Goal: Task Accomplishment & Management: Complete application form

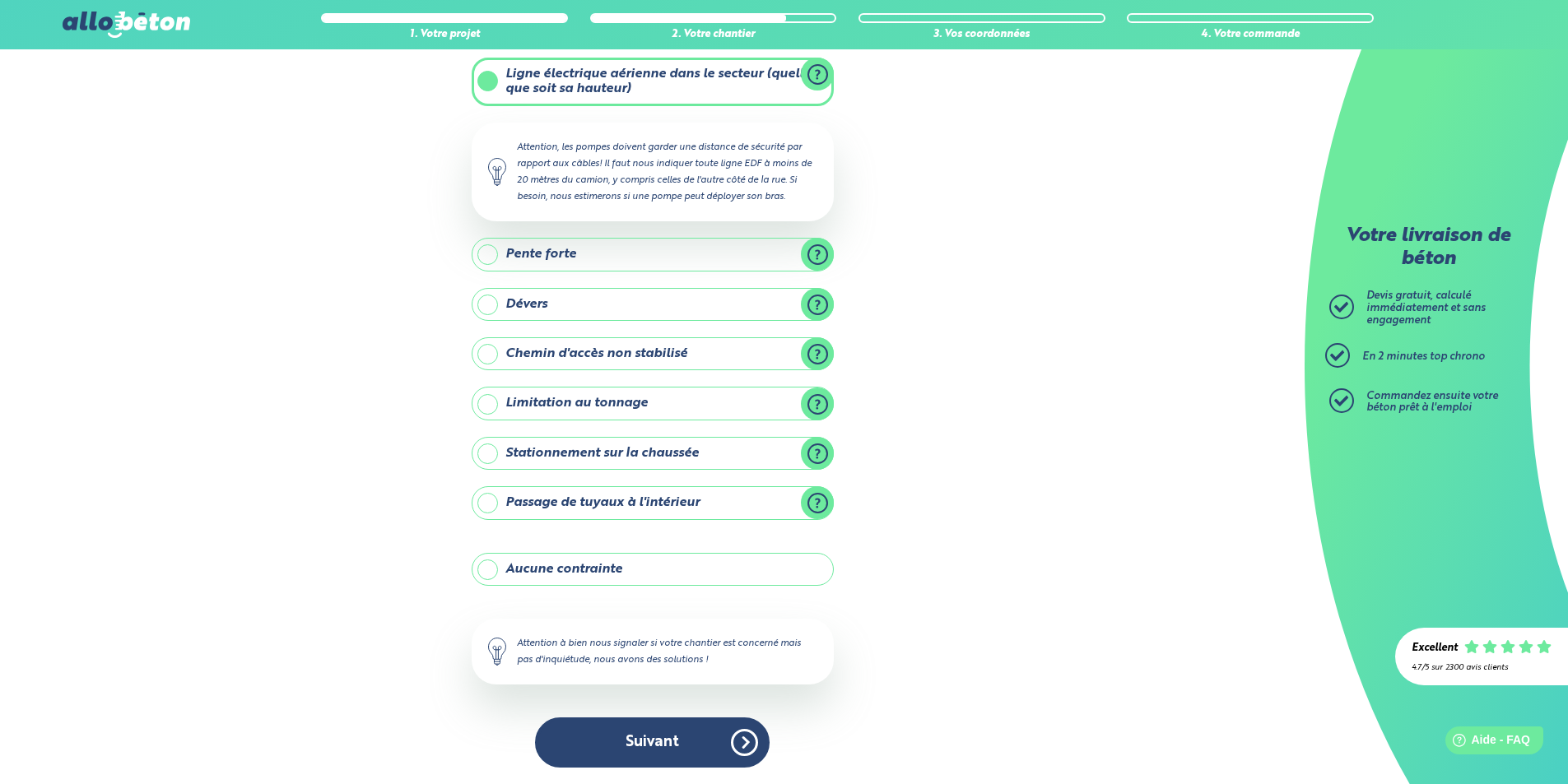
click at [500, 458] on label "Stationnement sur la chaussée" at bounding box center [652, 453] width 362 height 33
click at [0, 0] on input "Stationnement sur la chaussée" at bounding box center [0, 0] width 0 height 0
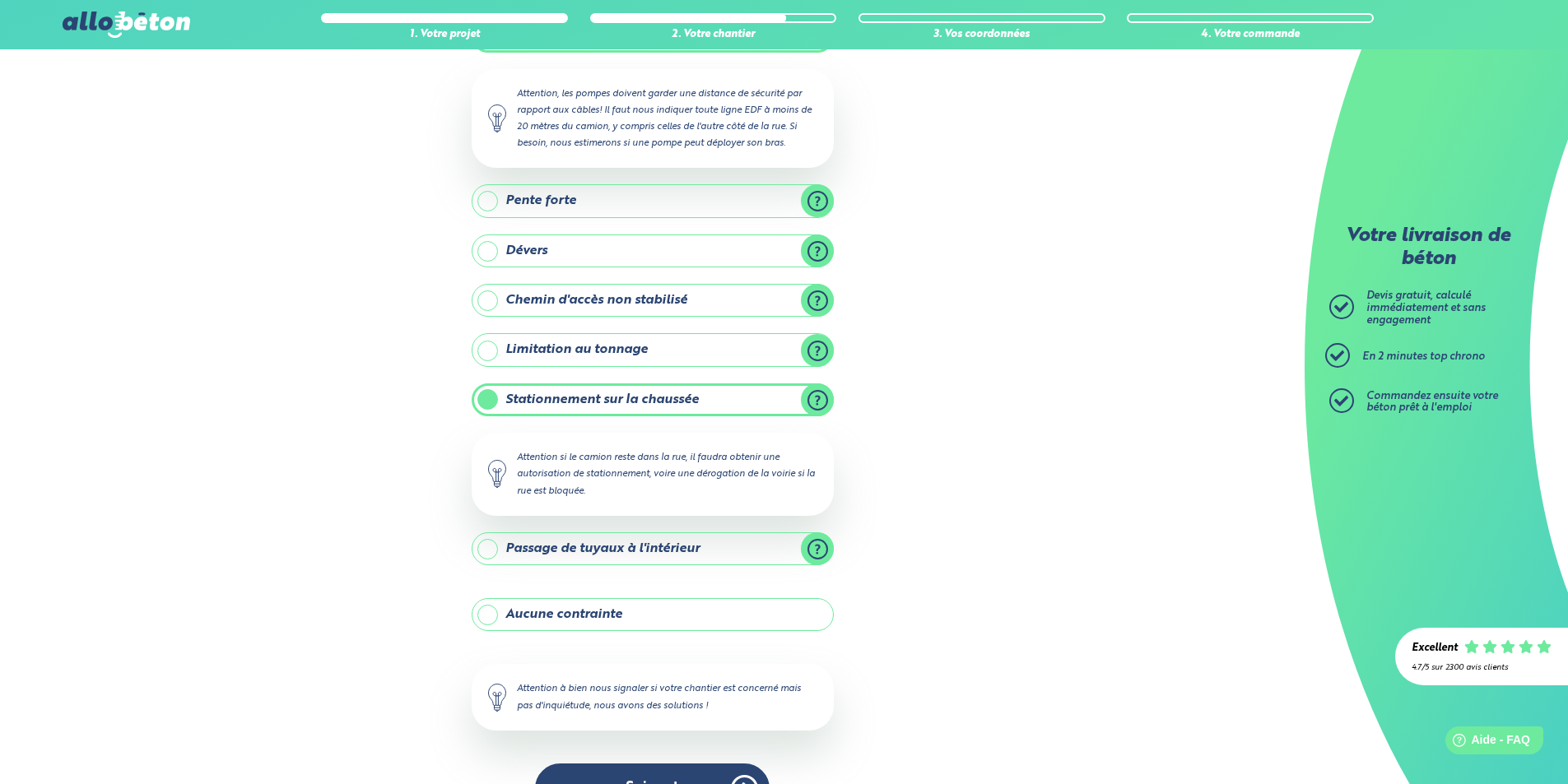
scroll to position [176, 0]
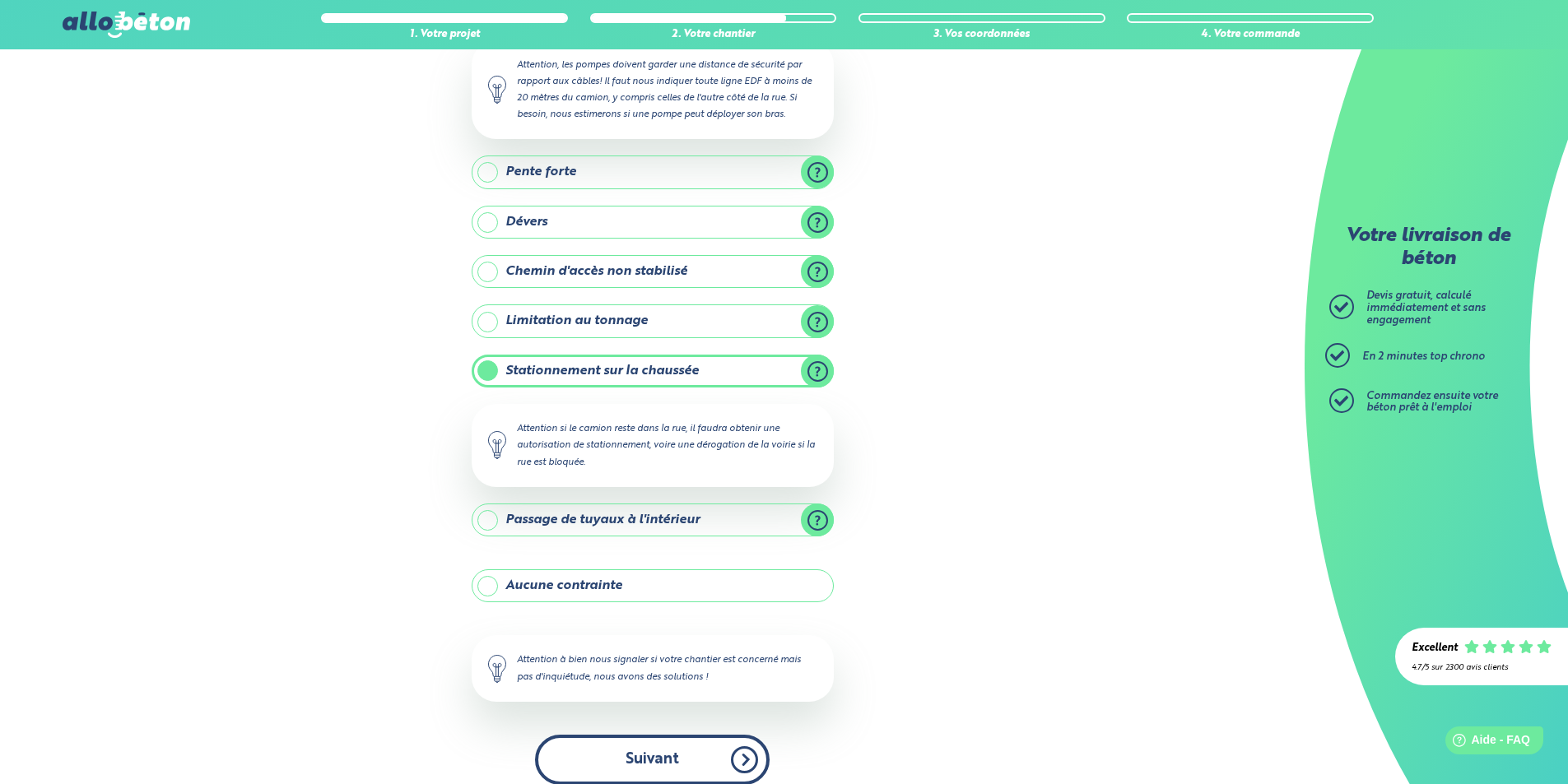
click at [683, 756] on button "Suivant" at bounding box center [651, 760] width 234 height 50
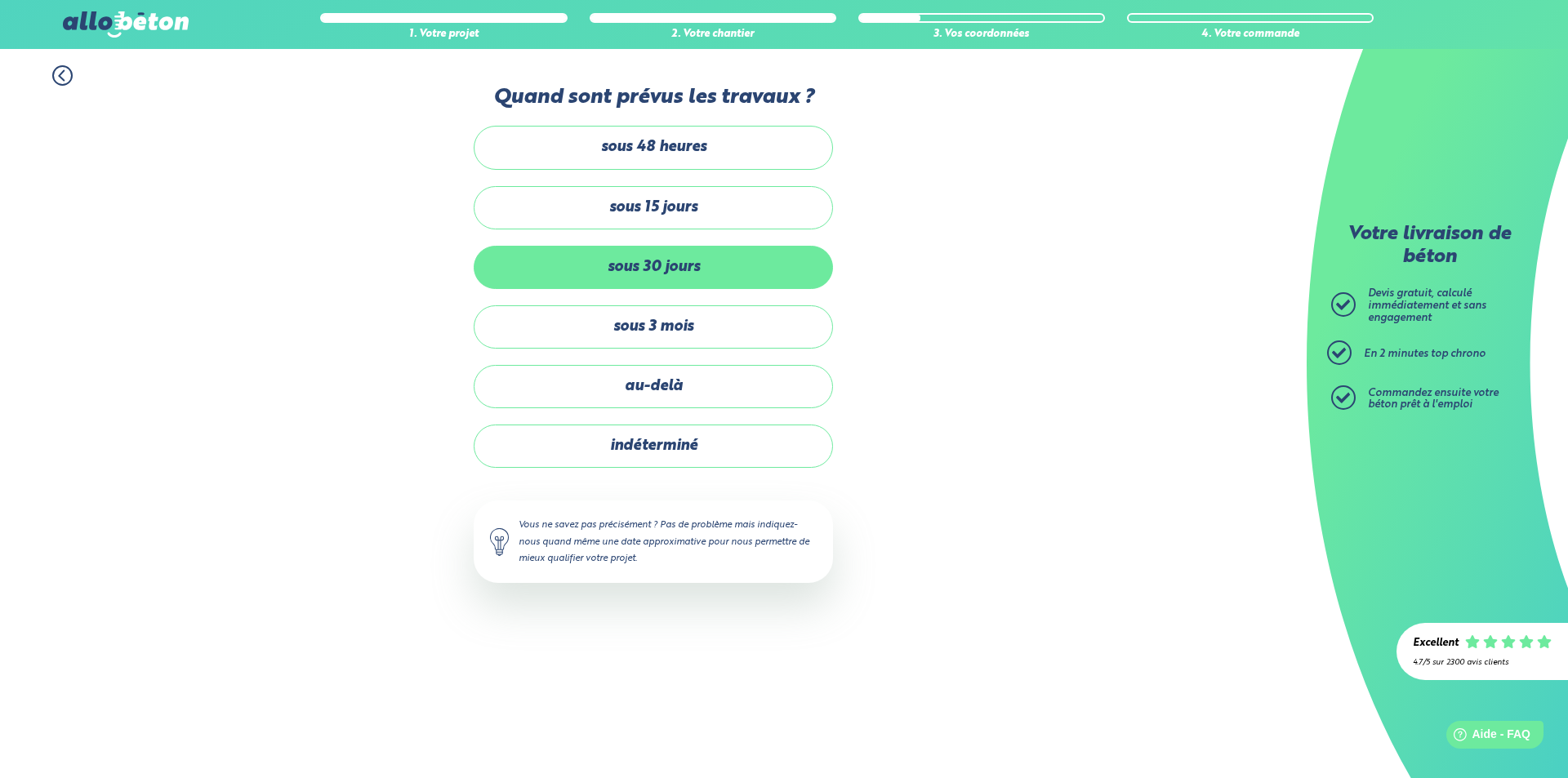
click at [663, 261] on label "sous 30 jours" at bounding box center [653, 267] width 359 height 43
click at [0, 0] on input "sous 30 jours" at bounding box center [0, 0] width 0 height 0
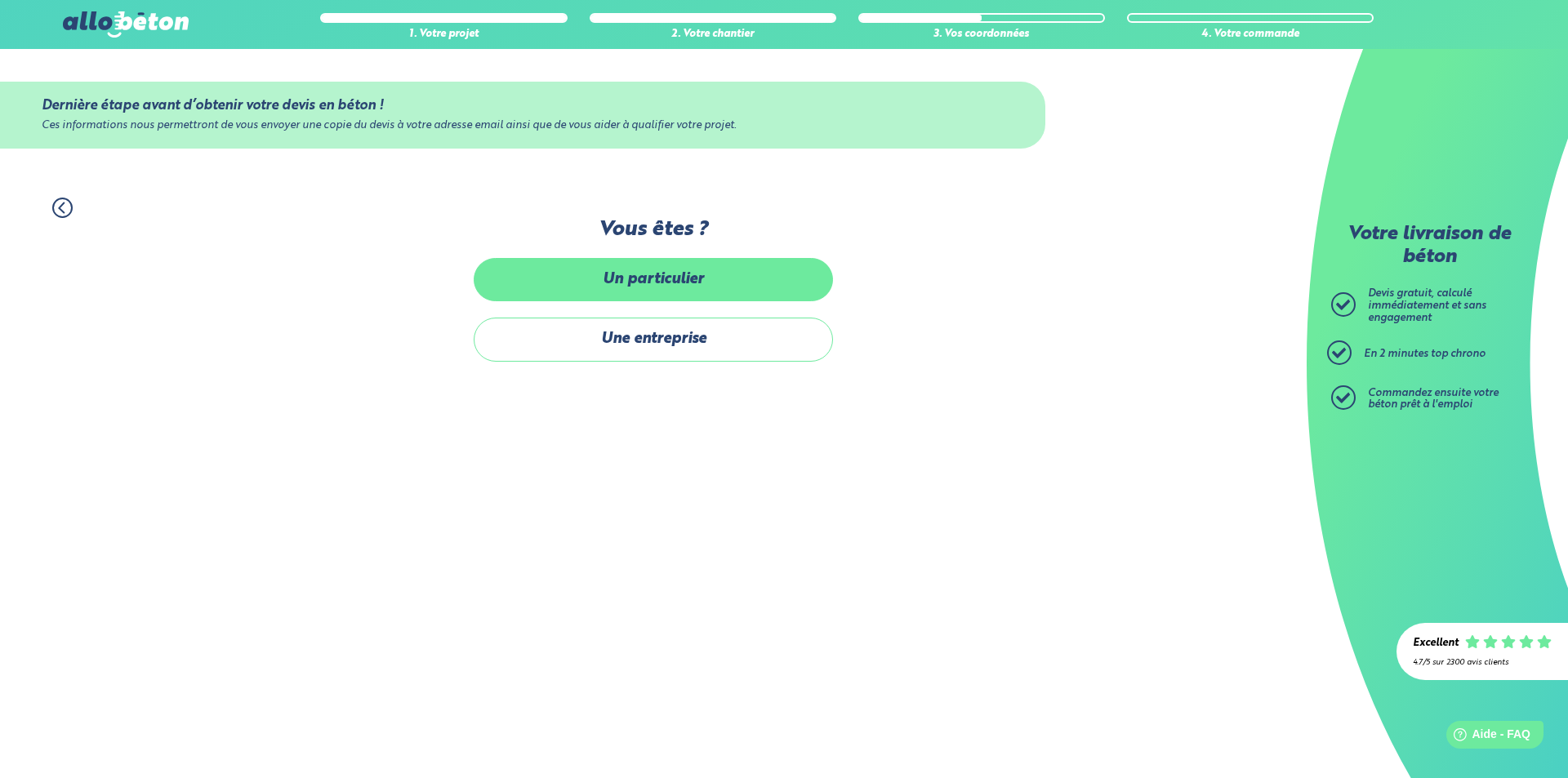
click at [663, 296] on label "Un particulier" at bounding box center [653, 280] width 359 height 43
click at [0, 0] on input "Un particulier" at bounding box center [0, 0] width 0 height 0
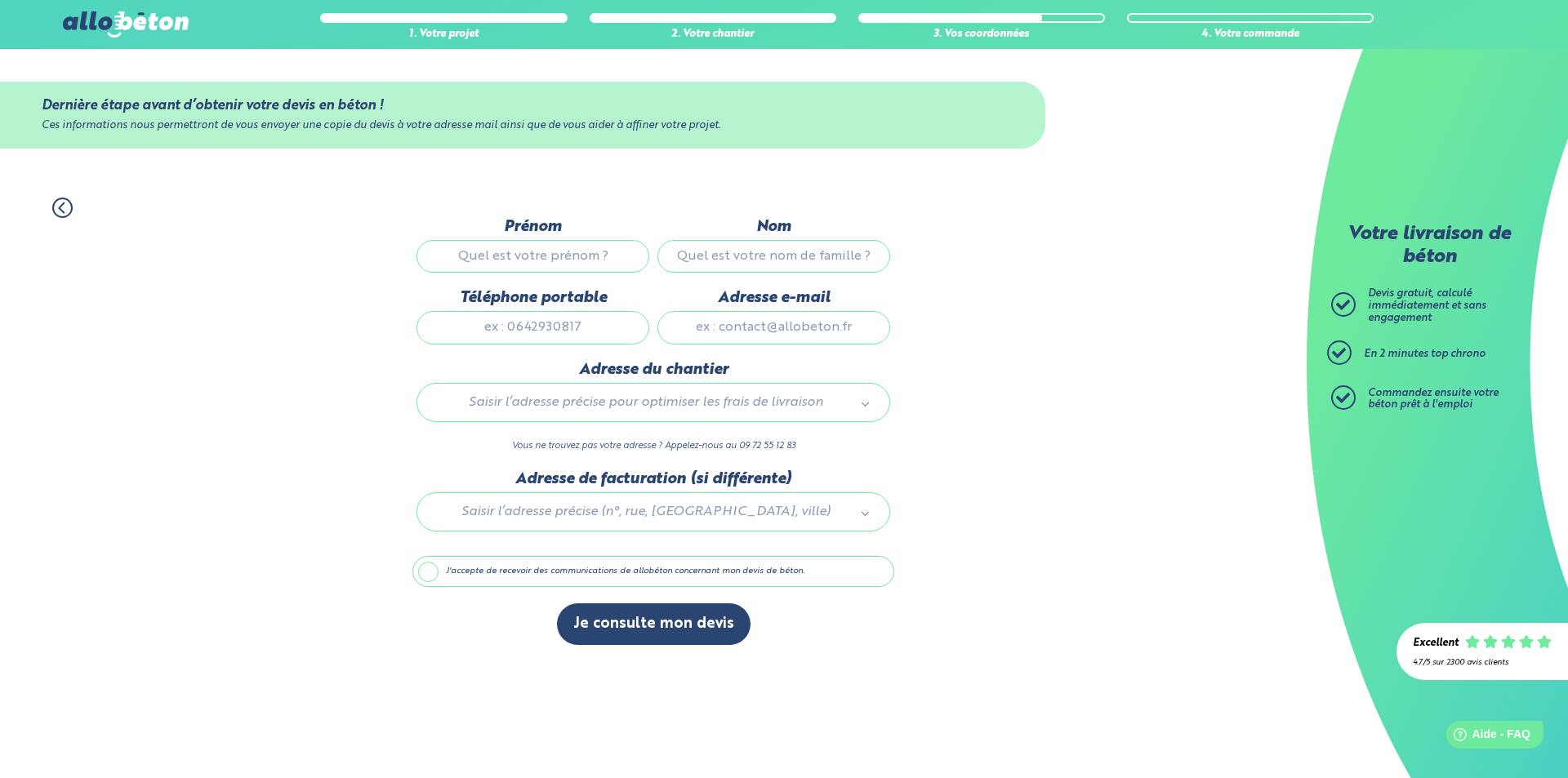
click at [570, 262] on input "Prénom" at bounding box center [532, 256] width 232 height 32
type input "FLORENT"
type input "MERCIER"
type input "0603352846"
type input "[EMAIL_ADDRESS][DOMAIN_NAME][PERSON_NAME]"
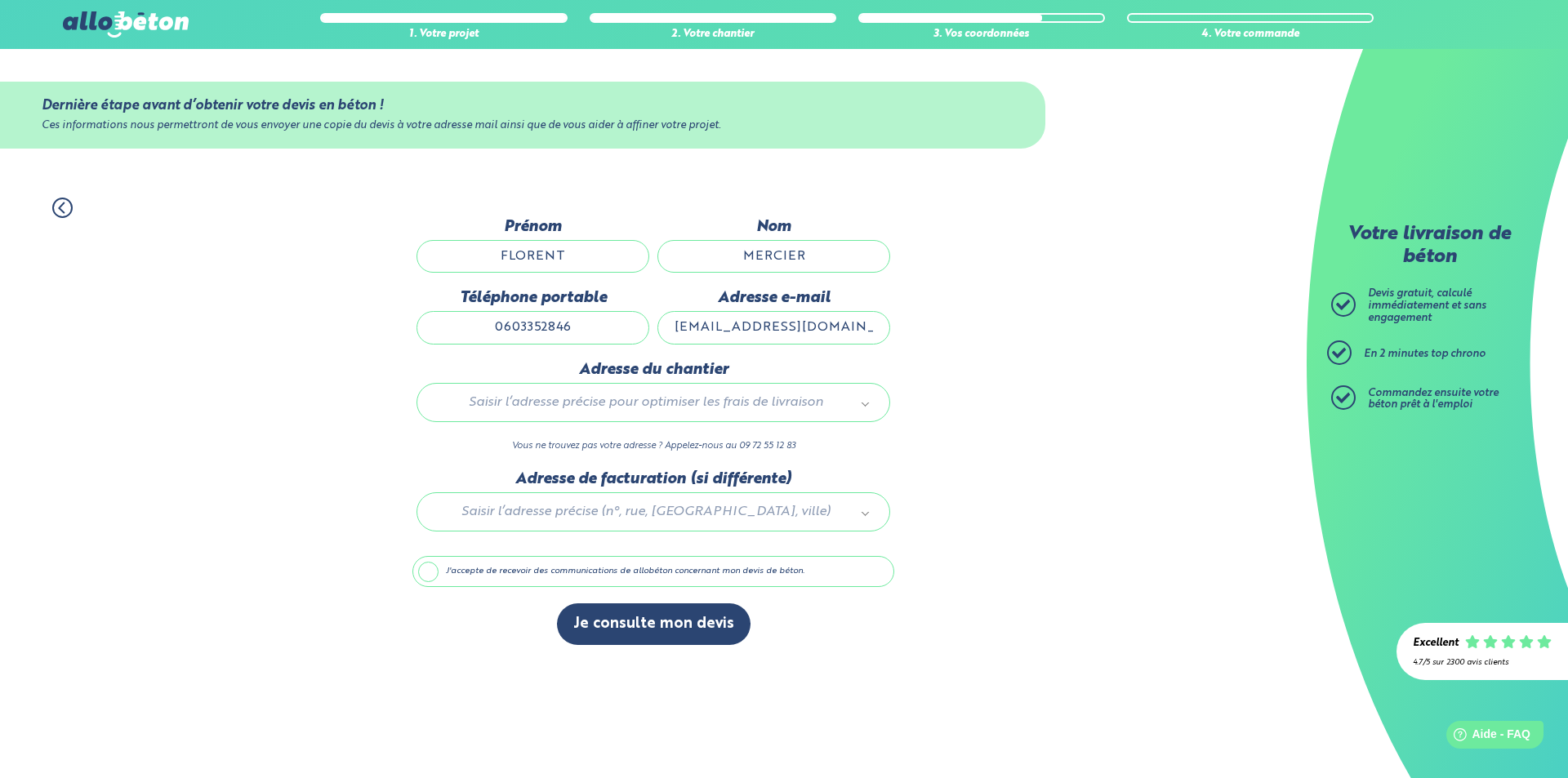
type input "[PERSON_NAME] , [STREET_ADDRESS][PERSON_NAME]"
click at [735, 327] on input "[EMAIL_ADDRESS][DOMAIN_NAME][PERSON_NAME]" at bounding box center [773, 327] width 232 height 32
type input "[EMAIL_ADDRESS][DOMAIN_NAME]"
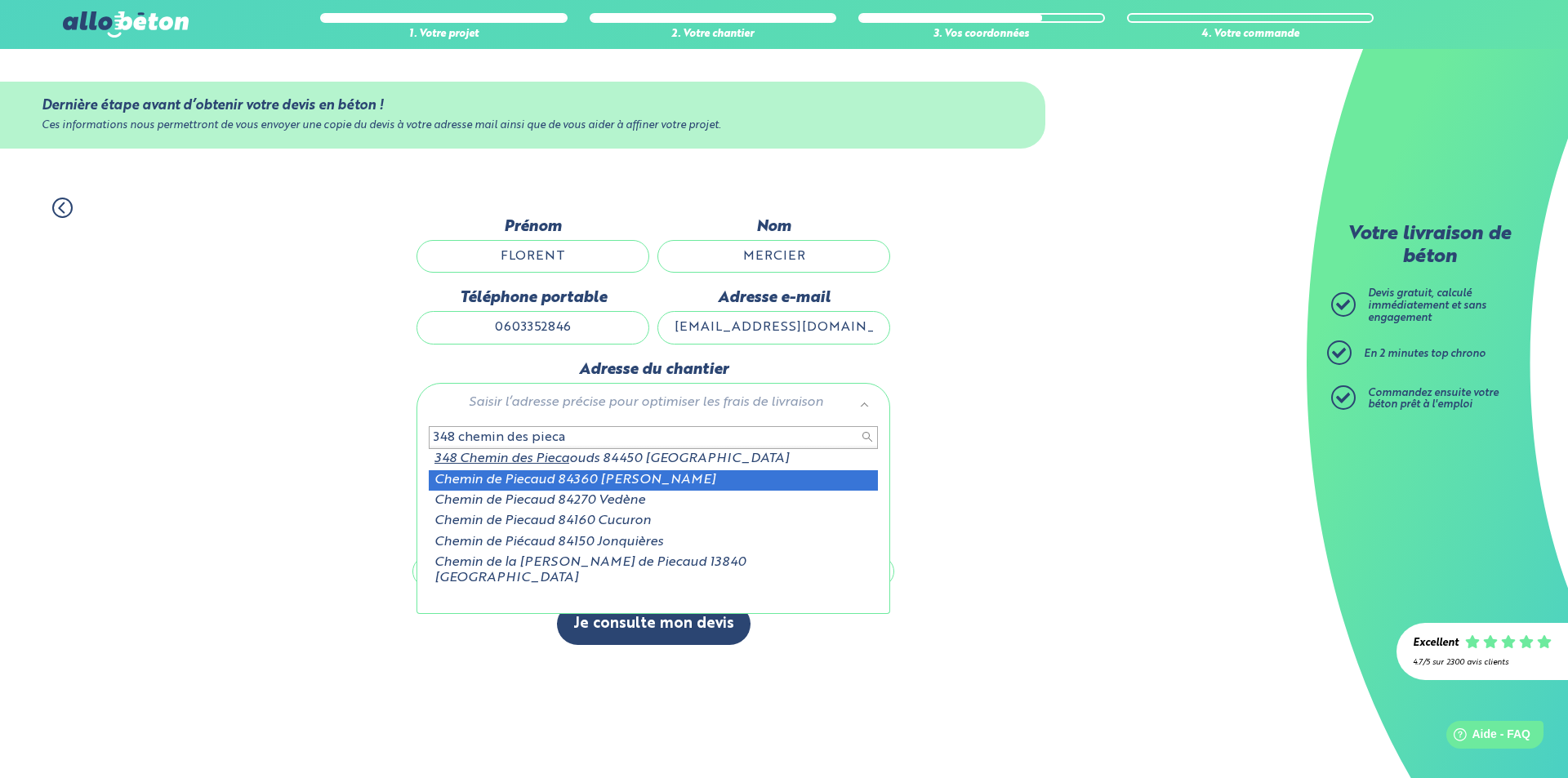
type input "348 chemin des pieca"
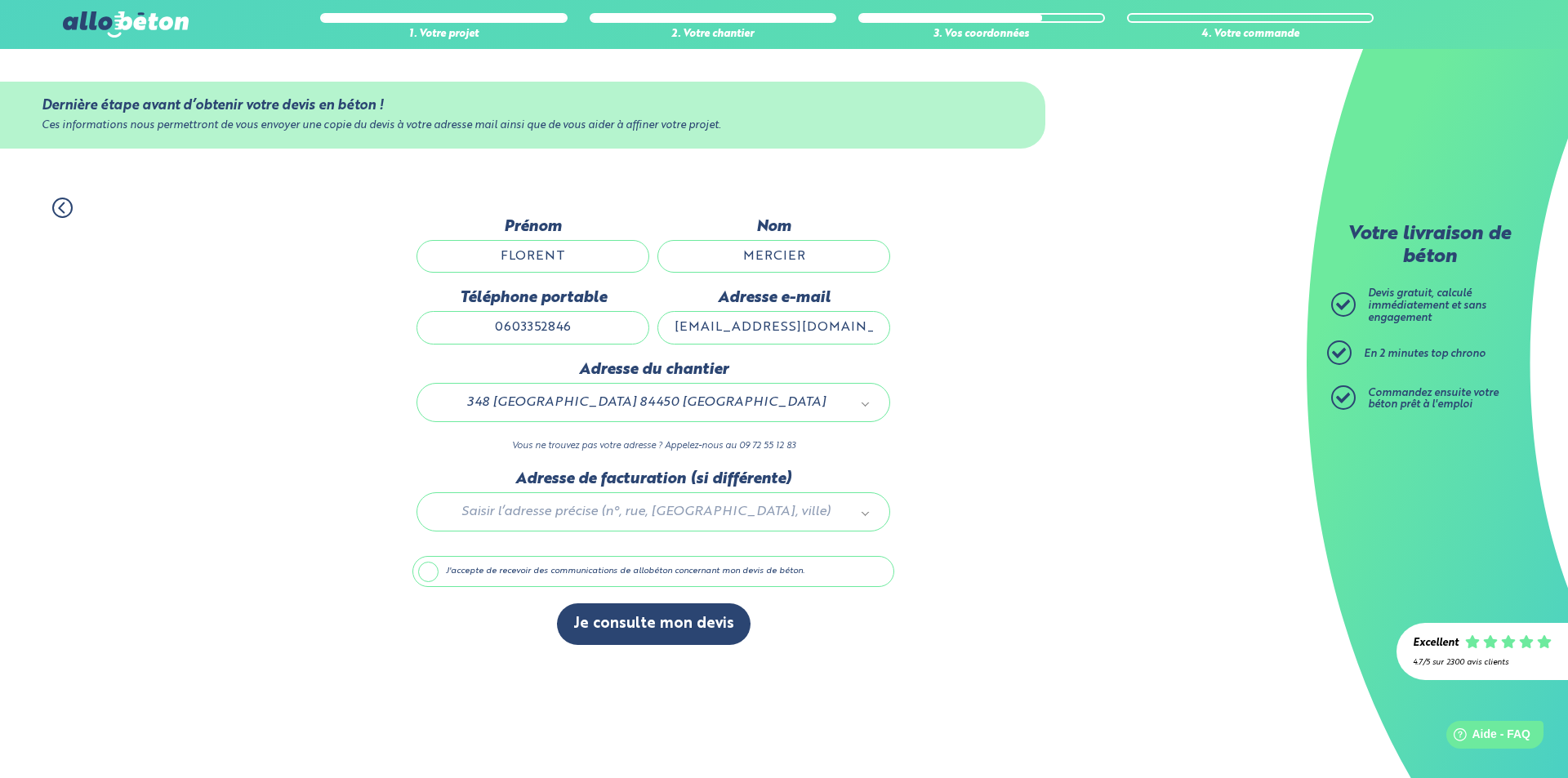
click at [560, 513] on div at bounding box center [653, 509] width 481 height 77
click at [432, 578] on label "J'accepte de recevoir des communications de allobéton concernant mon devis de b…" at bounding box center [653, 571] width 481 height 31
click at [0, 0] on input "J'accepte de recevoir des communications de allobéton concernant mon devis de b…" at bounding box center [0, 0] width 0 height 0
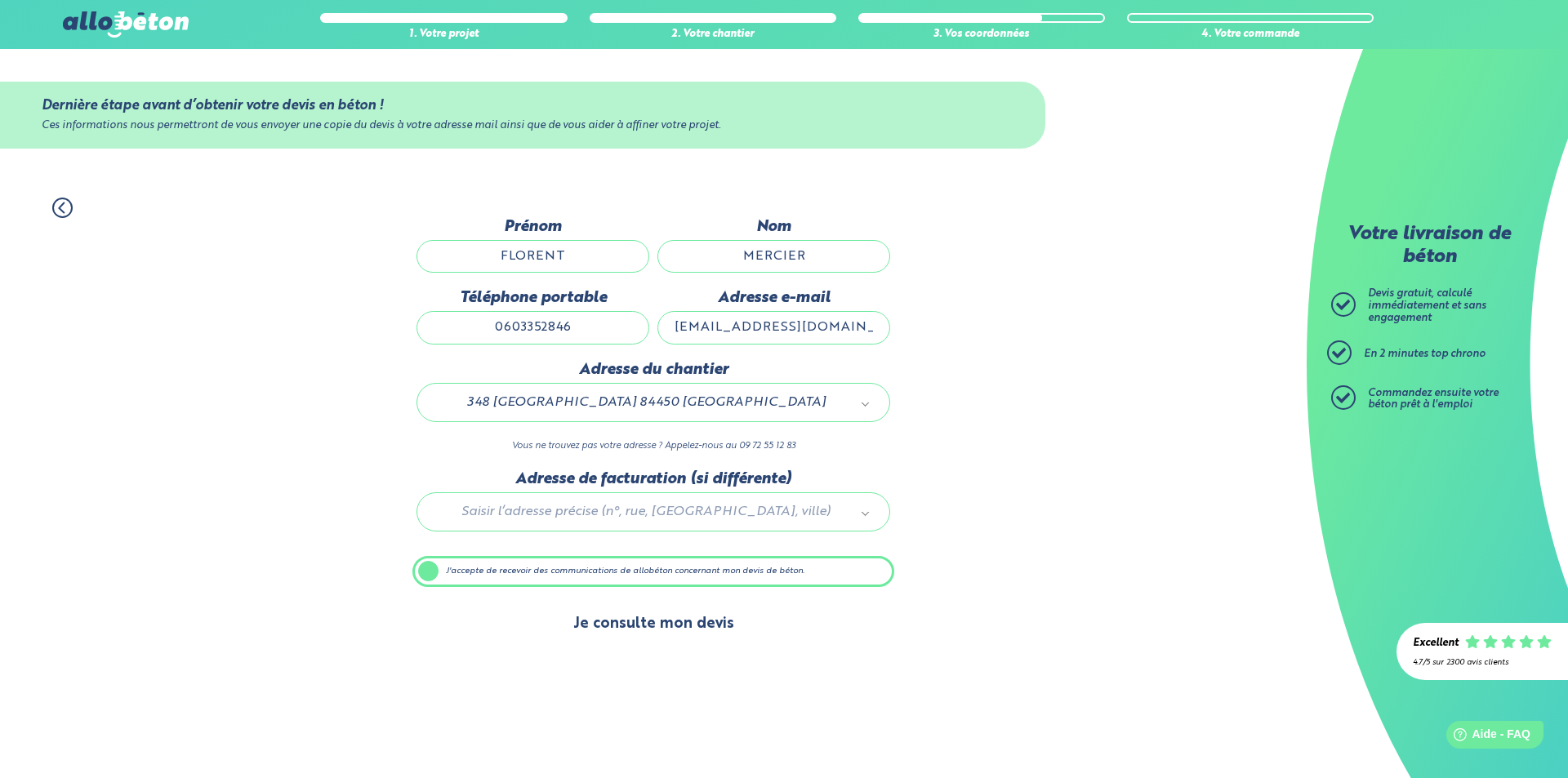
click at [615, 618] on button "Je consulte mon devis" at bounding box center [654, 625] width 193 height 42
